Goal: Transaction & Acquisition: Download file/media

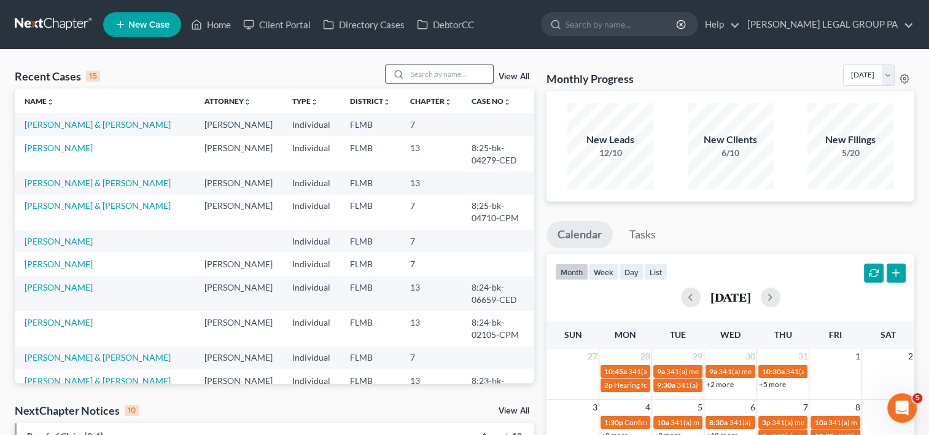
click at [447, 77] on input "search" at bounding box center [450, 74] width 86 height 18
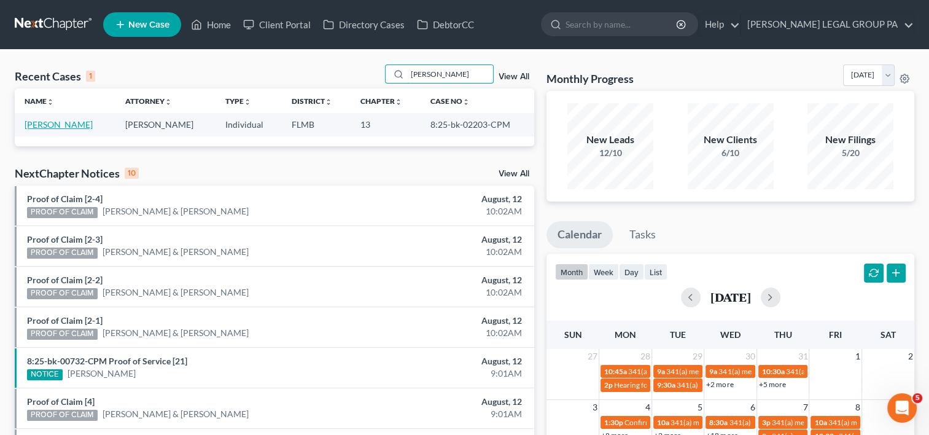
type input "[PERSON_NAME]"
click at [44, 119] on link "[PERSON_NAME]" at bounding box center [59, 124] width 68 height 10
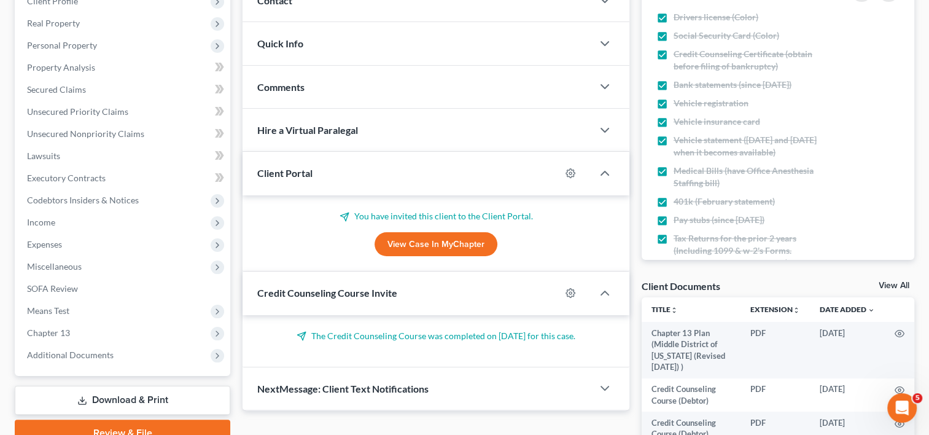
scroll to position [201, 0]
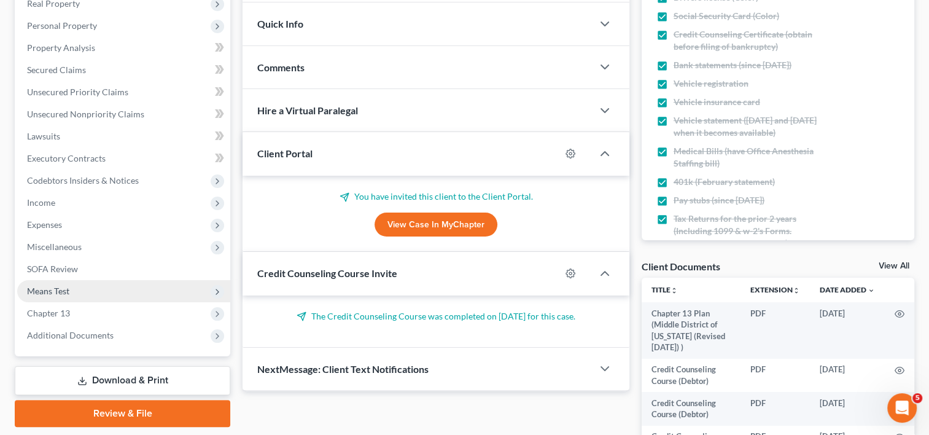
click at [69, 286] on span "Means Test" at bounding box center [48, 291] width 42 height 10
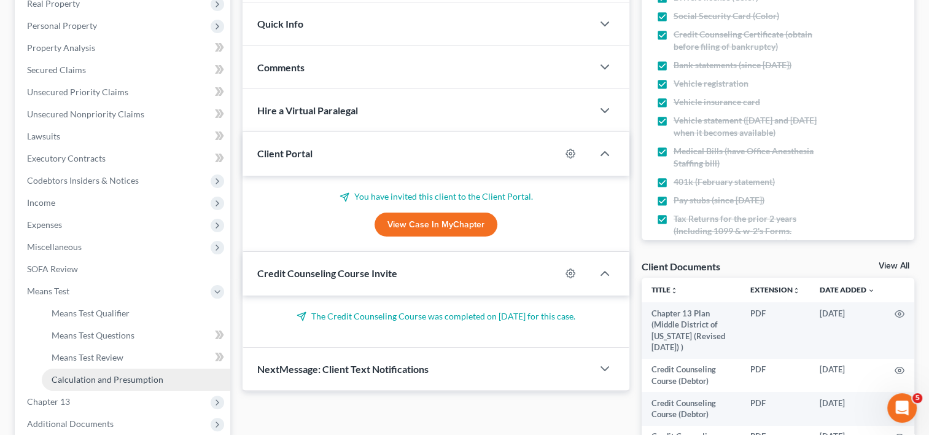
click at [136, 377] on span "Calculation and Presumption" at bounding box center [108, 379] width 112 height 10
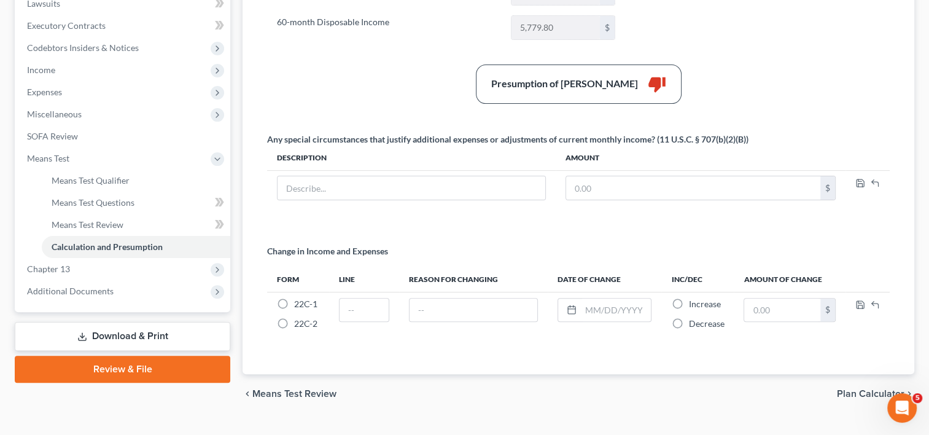
scroll to position [334, 0]
click at [115, 287] on span "Additional Documents" at bounding box center [123, 291] width 213 height 22
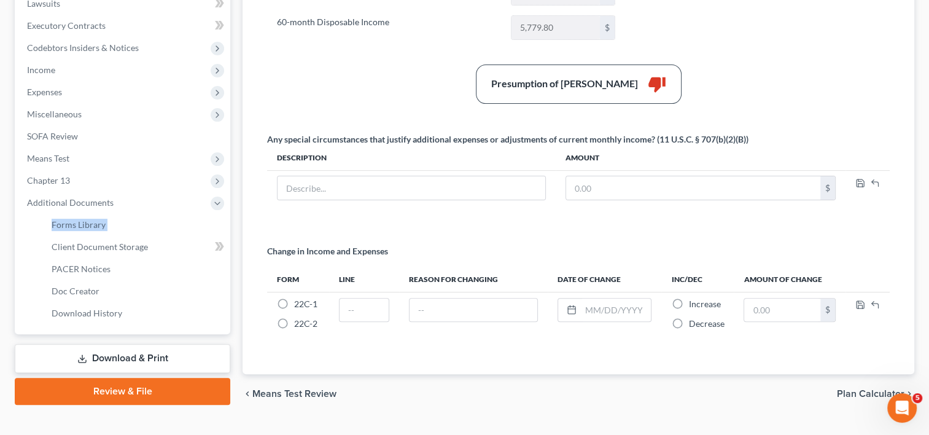
drag, startPoint x: 115, startPoint y: 287, endPoint x: 135, endPoint y: 205, distance: 85.2
click at [135, 205] on span "Additional Documents" at bounding box center [123, 203] width 213 height 22
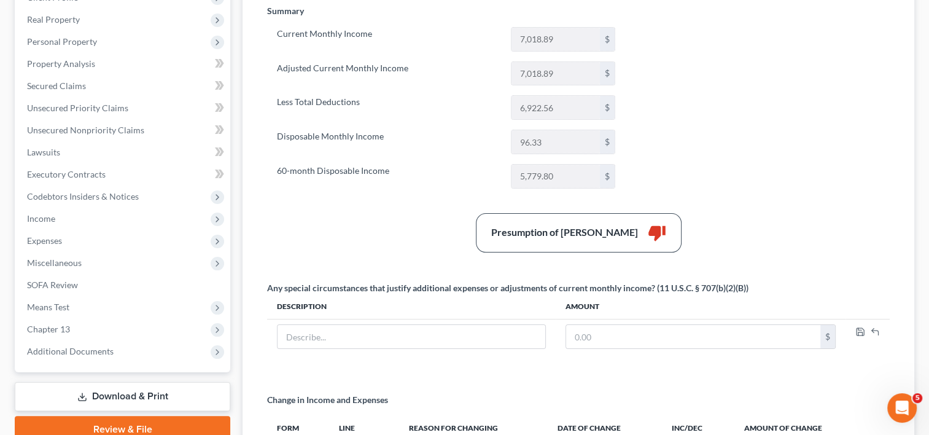
scroll to position [184, 0]
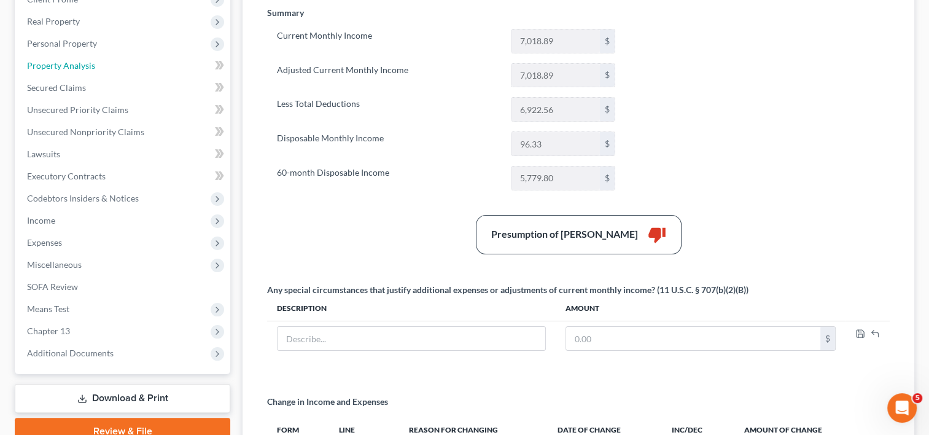
click at [141, 65] on link "Property Analysis" at bounding box center [123, 66] width 213 height 22
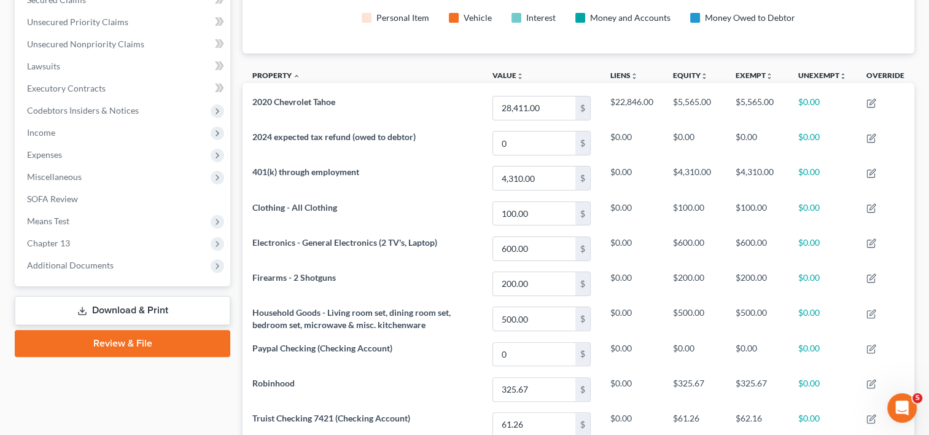
scroll to position [396, 0]
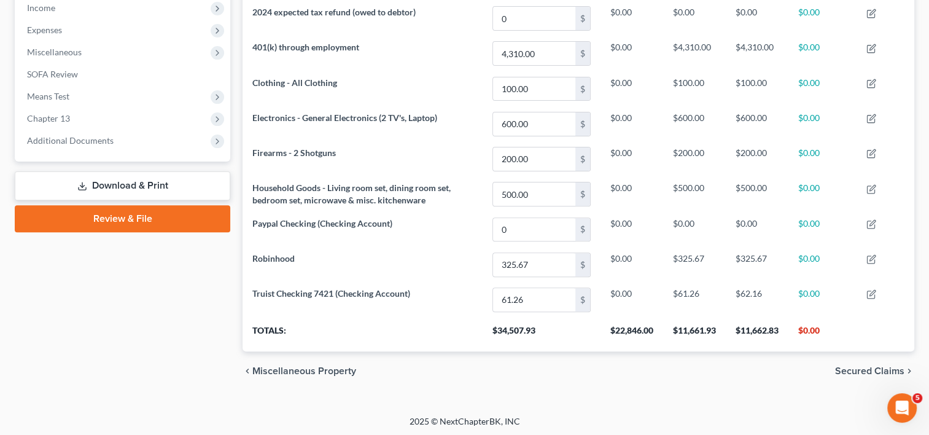
click at [100, 144] on span "Additional Documents" at bounding box center [70, 140] width 87 height 10
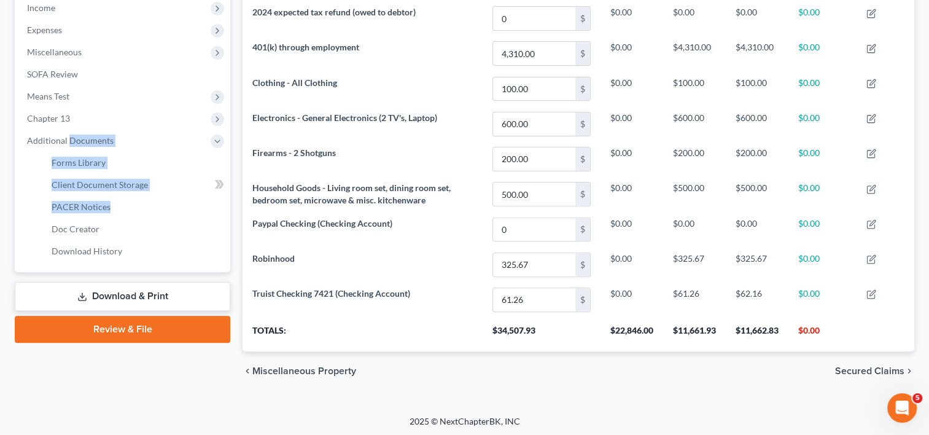
drag, startPoint x: 100, startPoint y: 144, endPoint x: 86, endPoint y: 209, distance: 66.6
click at [86, 209] on li "Additional Documents Forms Library Client Document Storage PACER Notices Doc Fo…" at bounding box center [123, 196] width 213 height 133
click at [86, 209] on span "PACER Notices" at bounding box center [81, 206] width 59 height 10
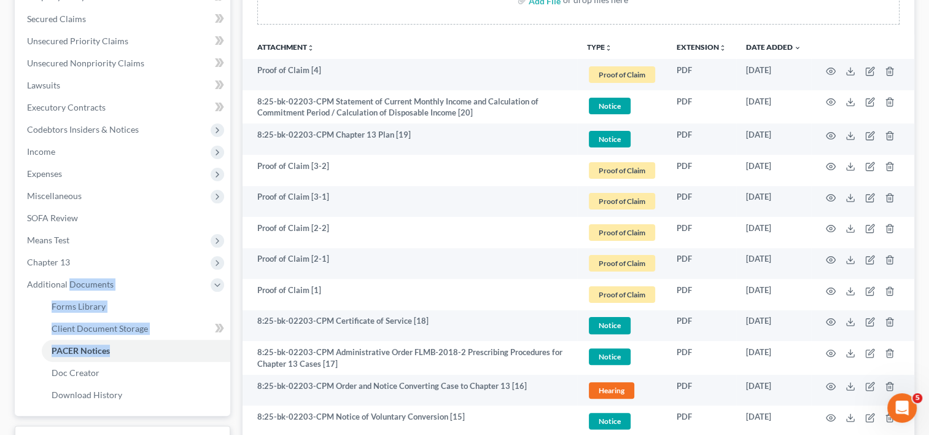
scroll to position [252, 0]
click at [854, 136] on icon at bounding box center [851, 136] width 10 height 10
